Goal: Information Seeking & Learning: Learn about a topic

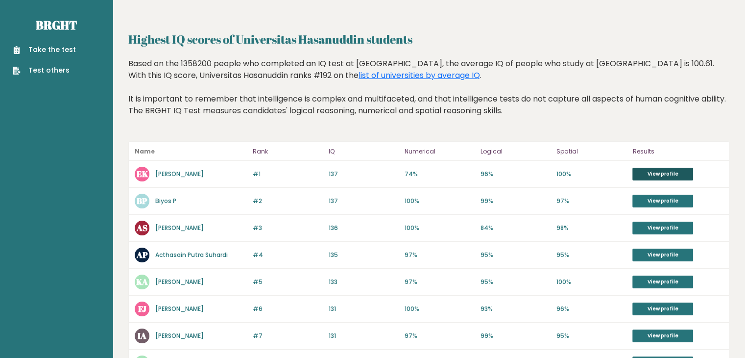
click at [661, 173] on link "View profile" at bounding box center [663, 174] width 61 height 13
click at [656, 253] on link "View profile" at bounding box center [663, 254] width 61 height 13
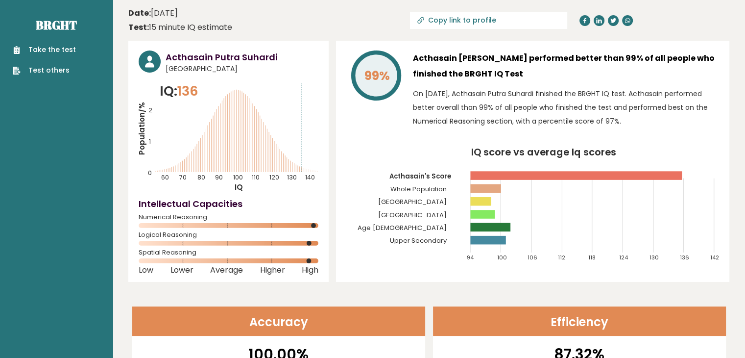
click at [228, 97] on icon "Population/% IQ 0 1 2 60 70 80 90 100 110 120 130 140" at bounding box center [229, 136] width 180 height 111
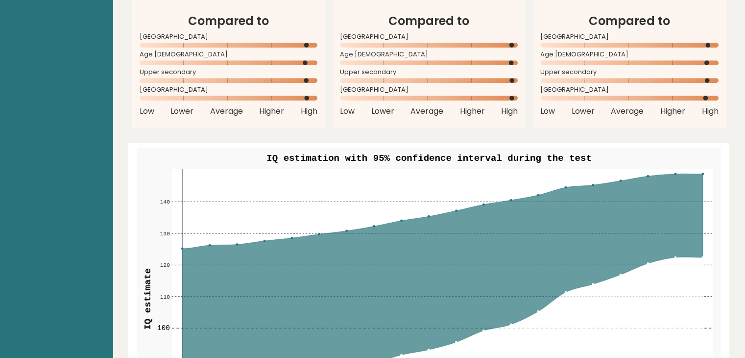
scroll to position [1029, 0]
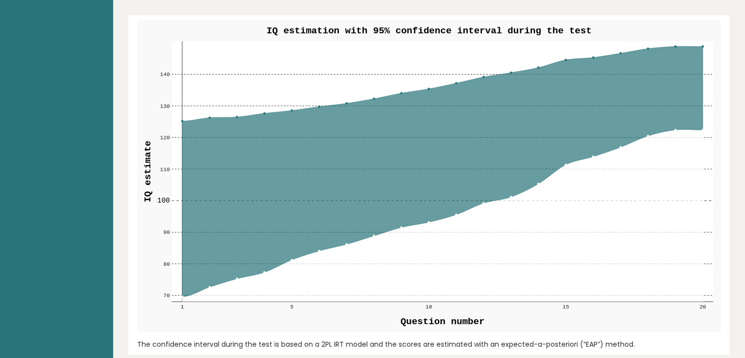
click at [418, 87] on rect at bounding box center [443, 171] width 542 height 260
click at [307, 99] on rect at bounding box center [443, 171] width 542 height 260
click at [225, 85] on rect at bounding box center [443, 171] width 542 height 260
drag, startPoint x: 225, startPoint y: 85, endPoint x: 337, endPoint y: 53, distance: 116.2
click at [241, 74] on rect at bounding box center [443, 171] width 542 height 260
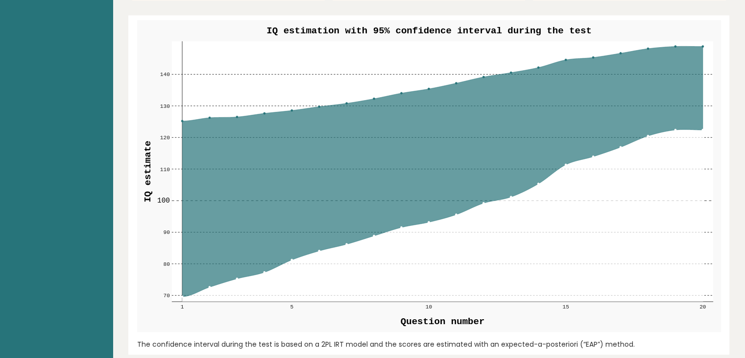
drag, startPoint x: 492, startPoint y: 50, endPoint x: 643, endPoint y: 49, distance: 151.4
click at [613, 51] on rect at bounding box center [443, 171] width 542 height 260
drag, startPoint x: 644, startPoint y: 49, endPoint x: 675, endPoint y: 50, distance: 31.4
click at [645, 49] on icon at bounding box center [442, 171] width 521 height 250
click at [683, 59] on icon at bounding box center [442, 171] width 521 height 250
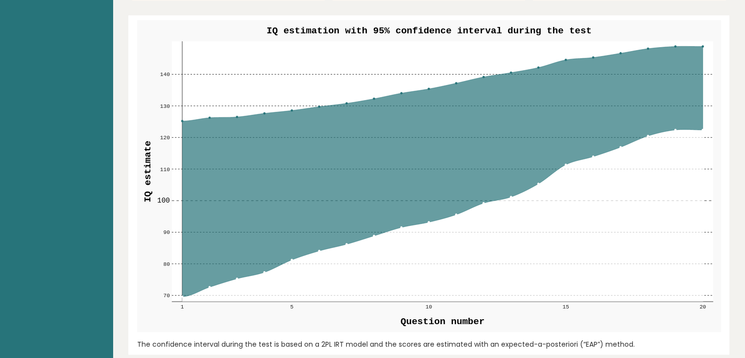
click at [690, 62] on icon at bounding box center [442, 171] width 521 height 250
click at [702, 52] on icon at bounding box center [442, 171] width 521 height 250
drag, startPoint x: 664, startPoint y: 58, endPoint x: 678, endPoint y: 50, distance: 15.8
click at [678, 50] on icon at bounding box center [442, 171] width 521 height 250
click at [678, 45] on rect at bounding box center [443, 171] width 542 height 260
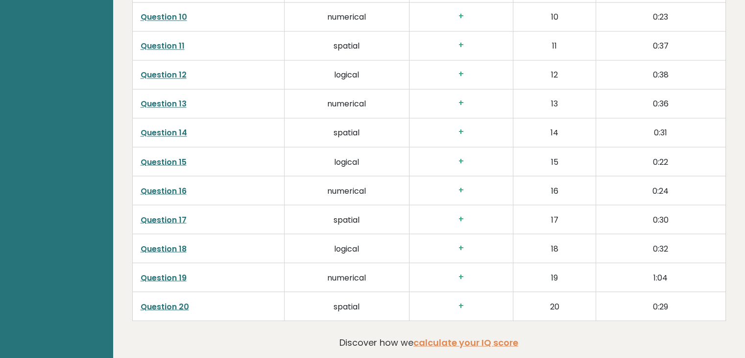
scroll to position [1824, 0]
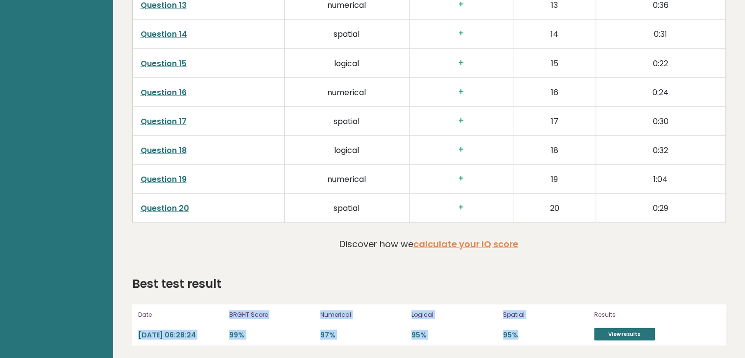
drag, startPoint x: 223, startPoint y: 293, endPoint x: 539, endPoint y: 332, distance: 318.0
click at [539, 332] on div "Best test result Date 2024-02-23 06:28:24 BRGHT Score 99% Numerical 97% Logical…" at bounding box center [429, 309] width 594 height 71
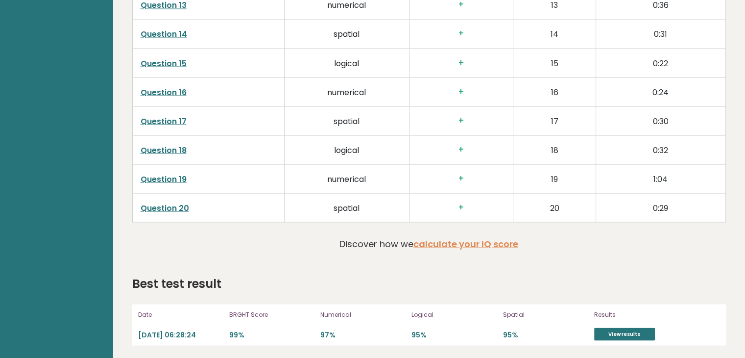
click at [263, 274] on div "Best test result" at bounding box center [429, 283] width 594 height 18
